Goal: Task Accomplishment & Management: Use online tool/utility

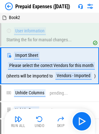
scroll to position [176, 0]
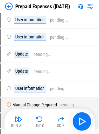
click at [7, 6] on img at bounding box center [9, 7] width 8 height 8
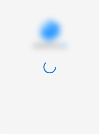
scroll to position [0, 0]
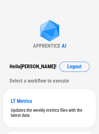
click at [40, 78] on div "Select a workflow to execute" at bounding box center [50, 81] width 80 height 10
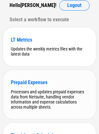
scroll to position [62, 0]
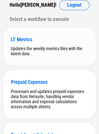
click at [36, 44] on div "LT Metrics Updates the weekly metrics files with the latest data" at bounding box center [49, 46] width 93 height 39
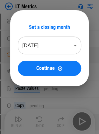
click at [42, 100] on div at bounding box center [49, 67] width 99 height 134
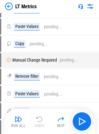
scroll to position [63, 0]
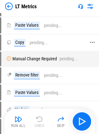
click at [54, 44] on div "Copy pending..." at bounding box center [45, 43] width 79 height 8
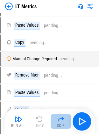
click at [61, 120] on img "button" at bounding box center [61, 119] width 8 height 8
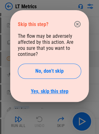
click at [46, 88] on link "Yes, skip this step" at bounding box center [50, 91] width 38 height 6
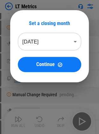
scroll to position [27, 0]
click at [24, 89] on div "Set a closing month [DATE] ******** ​ Continue" at bounding box center [49, 46] width 99 height 93
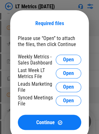
click at [2, 82] on div "Required files Please use “Open” to attach the files, then click Continue Weekl…" at bounding box center [49, 75] width 99 height 150
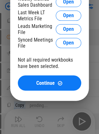
scroll to position [86, 0]
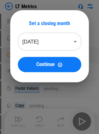
click at [55, 96] on div at bounding box center [49, 67] width 99 height 134
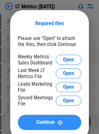
click at [39, 122] on span "Continue" at bounding box center [45, 122] width 18 height 5
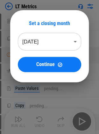
click at [8, 8] on div "Set a closing month Aug 2025 ******** ​ Continue" at bounding box center [49, 46] width 99 height 93
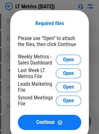
click at [8, 8] on div "Required files Please use “Open” to attach the files, then click Continue Weekl…" at bounding box center [49, 75] width 99 height 150
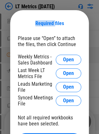
click at [8, 8] on div "Required files Please use “Open” to attach the files, then click Continue Weekl…" at bounding box center [49, 84] width 99 height 169
click at [4, 6] on div "Required files Please use “Open” to attach the files, then click Continue Weekl…" at bounding box center [49, 84] width 99 height 169
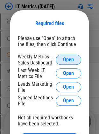
click at [62, 64] on button "Open" at bounding box center [68, 60] width 25 height 10
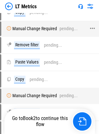
scroll to position [28, 0]
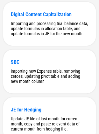
scroll to position [595, 0]
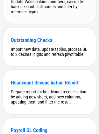
scroll to position [3422, 0]
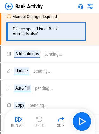
scroll to position [12, 0]
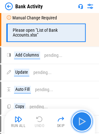
click at [74, 120] on button "button" at bounding box center [82, 121] width 20 height 20
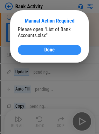
click at [40, 48] on div "Done" at bounding box center [49, 49] width 48 height 5
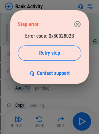
click at [58, 17] on div "Step error" at bounding box center [49, 24] width 63 height 18
click at [75, 24] on icon "button" at bounding box center [77, 24] width 8 height 8
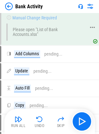
scroll to position [0, 0]
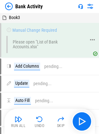
click at [50, 46] on div "Please open "List of Bank Accounts.xlsx"" at bounding box center [46, 45] width 66 height 10
click at [47, 33] on div "Manual Change Required Please open "List of Bank Accounts.xlsx"" at bounding box center [45, 40] width 79 height 26
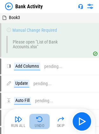
click at [41, 118] on img "button" at bounding box center [40, 119] width 8 height 8
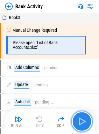
click at [78, 117] on img "button" at bounding box center [82, 121] width 10 height 10
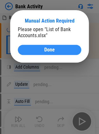
click at [43, 55] on button "Done" at bounding box center [49, 50] width 63 height 10
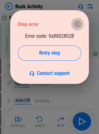
click at [77, 22] on icon "button" at bounding box center [77, 24] width 8 height 8
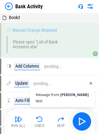
scroll to position [170, 0]
click at [91, 82] on span "Open chat" at bounding box center [91, 83] width 8 height 8
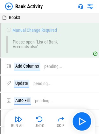
click at [79, 7] on img at bounding box center [80, 6] width 5 height 5
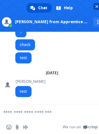
click at [96, 6] on span "Close chat" at bounding box center [96, 6] width 3 height 3
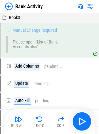
click at [25, 20] on div "Book3" at bounding box center [49, 17] width 99 height 9
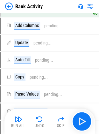
scroll to position [0, 0]
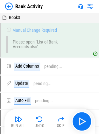
click at [82, 7] on img at bounding box center [80, 6] width 5 height 5
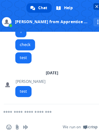
click at [94, 7] on span "Close chat" at bounding box center [96, 6] width 7 height 7
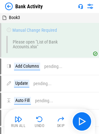
click at [10, 9] on img at bounding box center [9, 7] width 8 height 8
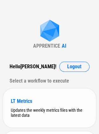
click at [47, 92] on div "LT Metrics Updates the weekly metrics files with the latest data" at bounding box center [49, 108] width 93 height 39
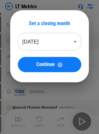
scroll to position [16, 0]
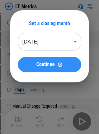
click at [30, 59] on button "Continue" at bounding box center [49, 64] width 63 height 15
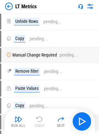
click at [82, 8] on img at bounding box center [80, 6] width 5 height 5
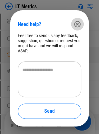
click at [79, 25] on icon "button" at bounding box center [77, 24] width 8 height 8
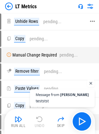
scroll to position [184, 0]
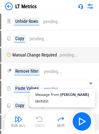
click at [77, 96] on span "[PERSON_NAME]" at bounding box center [74, 94] width 29 height 3
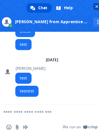
click at [96, 6] on span "Close chat" at bounding box center [96, 6] width 3 height 3
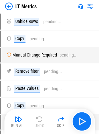
click at [79, 7] on img at bounding box center [80, 6] width 5 height 5
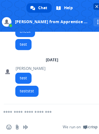
click at [95, 7] on span "Close chat" at bounding box center [96, 6] width 3 height 3
